Goal: Navigation & Orientation: Understand site structure

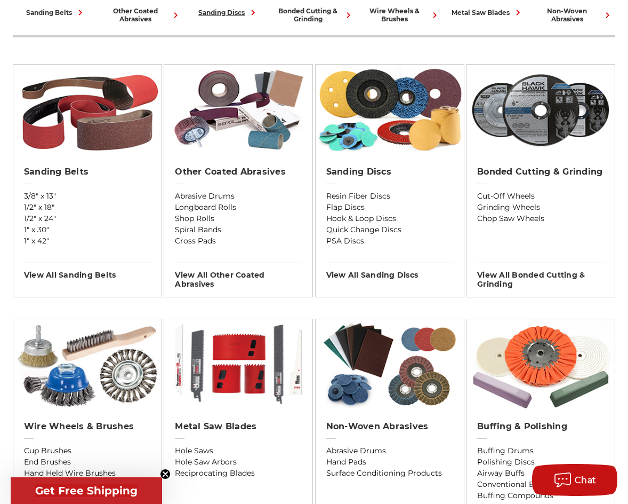
scroll to position [356, 0]
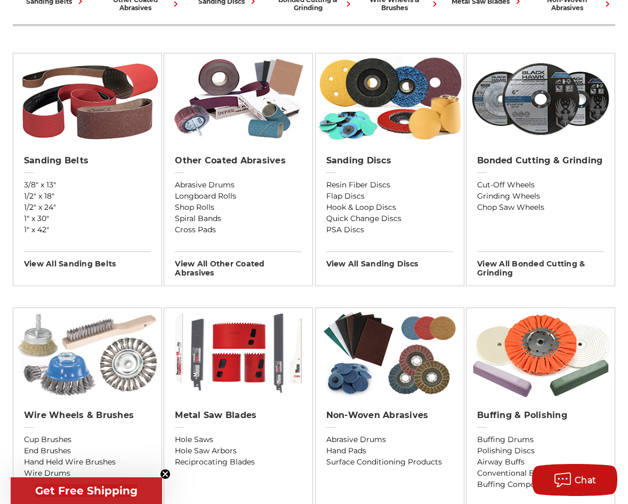
click at [86, 393] on img at bounding box center [87, 353] width 148 height 91
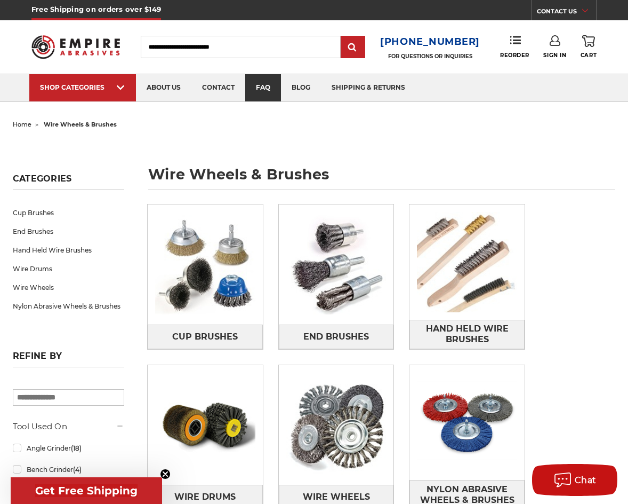
click at [260, 90] on link "faq" at bounding box center [263, 87] width 36 height 27
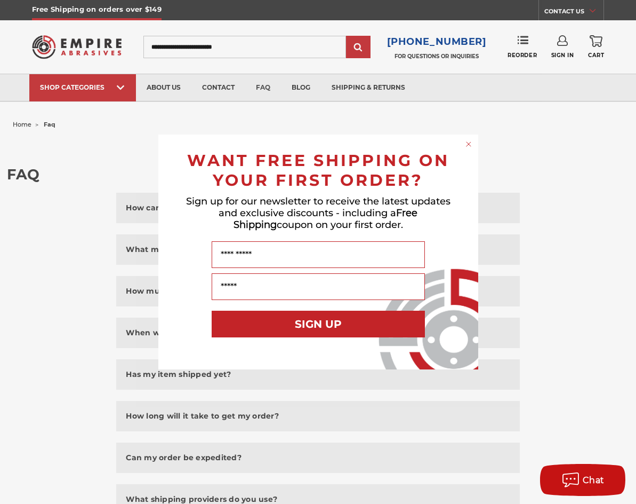
click at [174, 88] on div "Close dialog WANT FREE SHIPPING ON YOUR FIRST ORDER? Sign up for our newsletter…" at bounding box center [318, 252] width 636 height 504
click at [468, 143] on icon "Close dialog" at bounding box center [469, 144] width 4 height 4
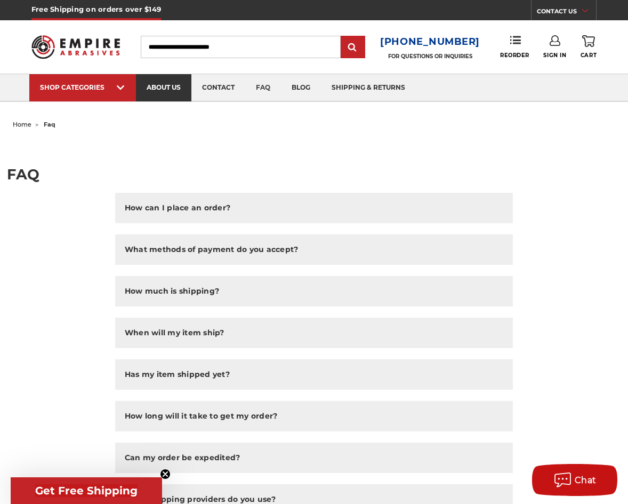
click at [164, 84] on link "about us" at bounding box center [163, 87] width 55 height 27
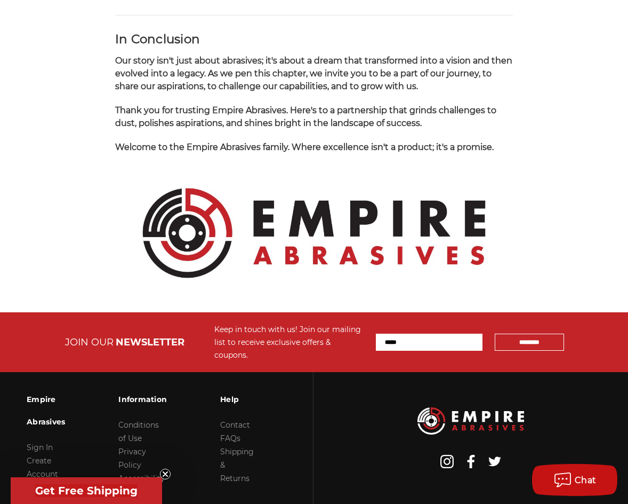
scroll to position [1186, 0]
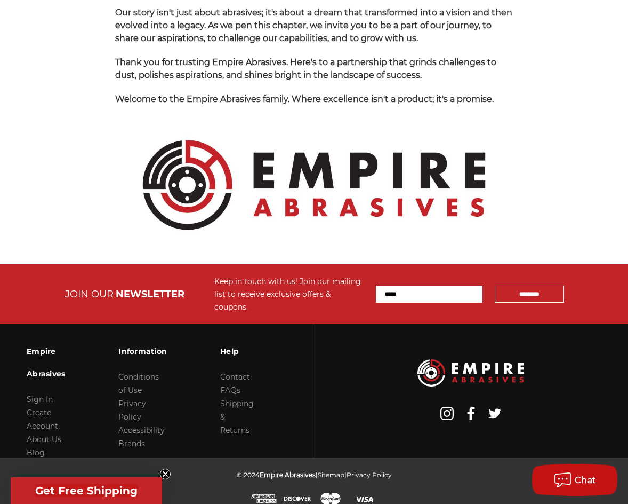
drag, startPoint x: 195, startPoint y: 5, endPoint x: 108, endPoint y: 49, distance: 97.3
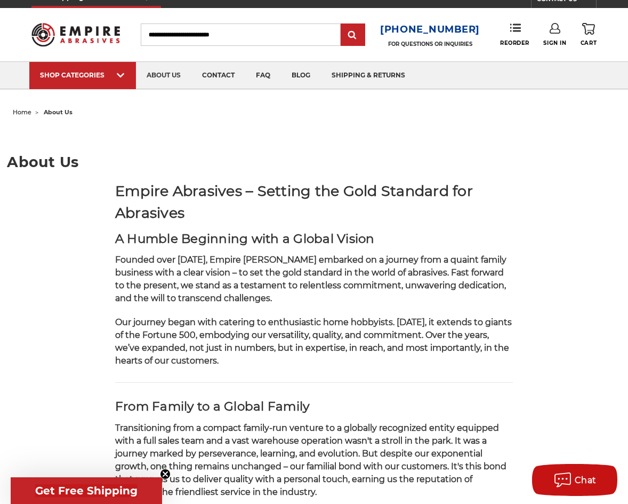
scroll to position [0, 0]
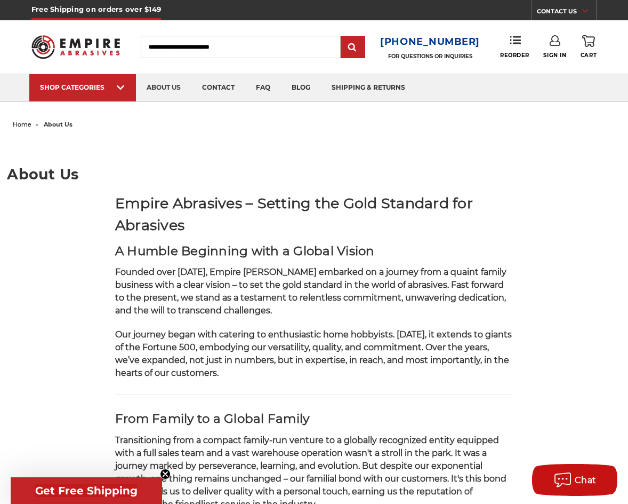
click at [74, 48] on img at bounding box center [75, 46] width 89 height 35
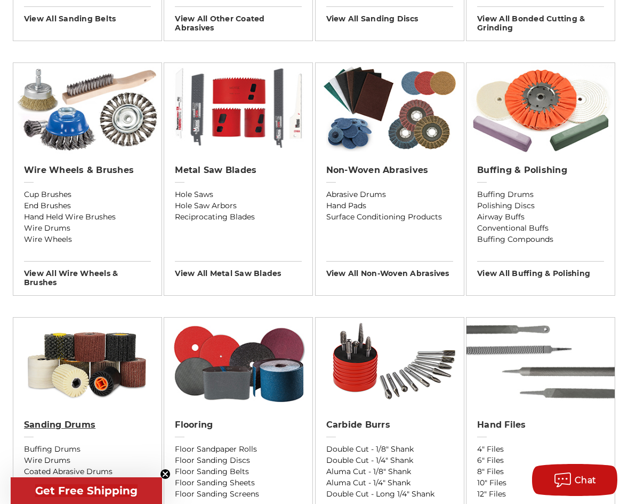
scroll to position [569, 0]
